Goal: Task Accomplishment & Management: Manage account settings

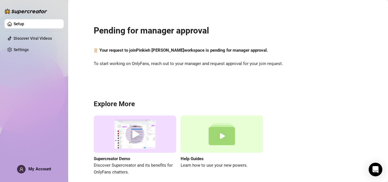
scroll to position [25, 0]
click at [35, 169] on span "My Account" at bounding box center [39, 168] width 23 height 5
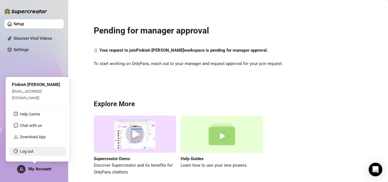
click at [28, 149] on link "Log out" at bounding box center [27, 151] width 14 height 5
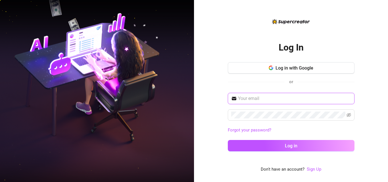
type input "[EMAIL_ADDRESS][DOMAIN_NAME]"
click at [346, 114] on icon "eye-invisible" at bounding box center [348, 115] width 5 height 5
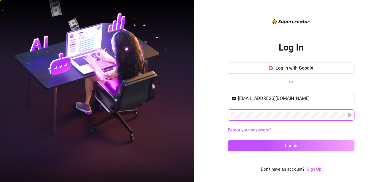
click at [346, 114] on icon "eye" at bounding box center [348, 115] width 5 height 5
click at [279, 128] on link "Forgot your password?" at bounding box center [291, 130] width 127 height 7
